Goal: Check status

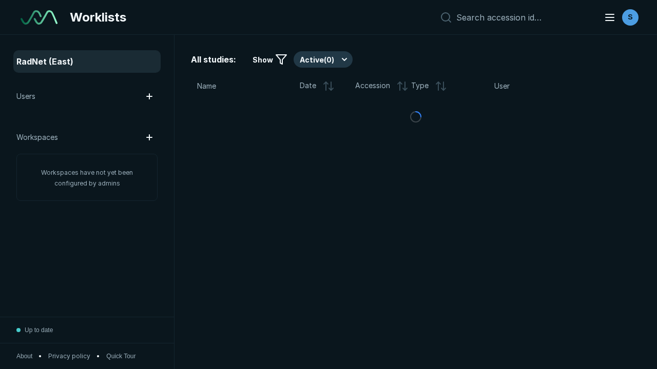
scroll to position [2802, 4274]
